Goal: Navigation & Orientation: Go to known website

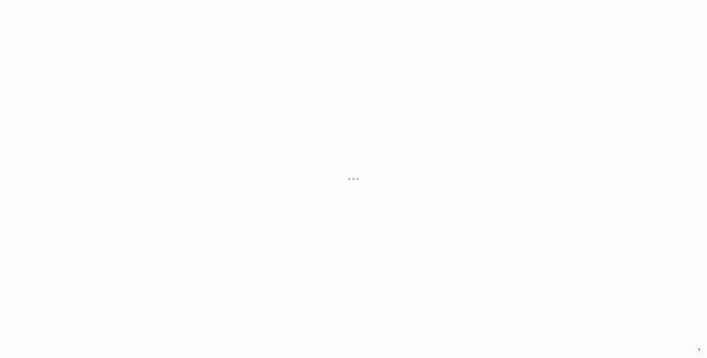
click at [212, 126] on div at bounding box center [353, 179] width 707 height 358
